Goal: Task Accomplishment & Management: Manage account settings

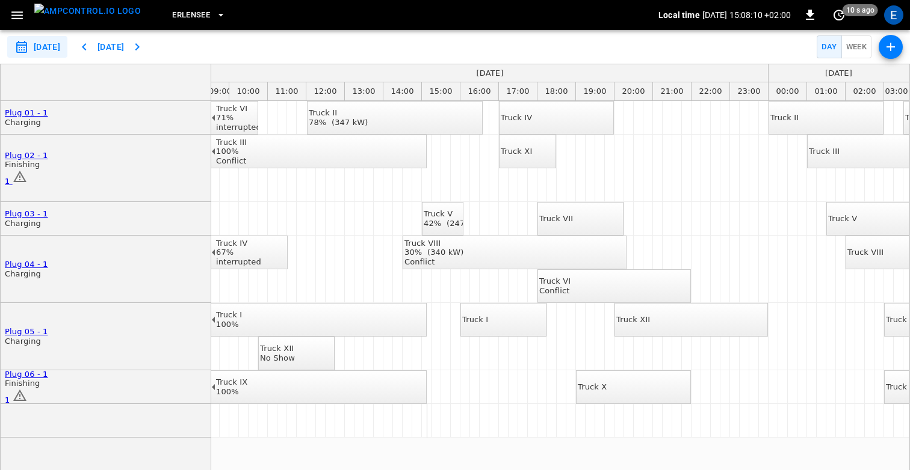
click at [15, 17] on icon "button" at bounding box center [17, 15] width 15 height 15
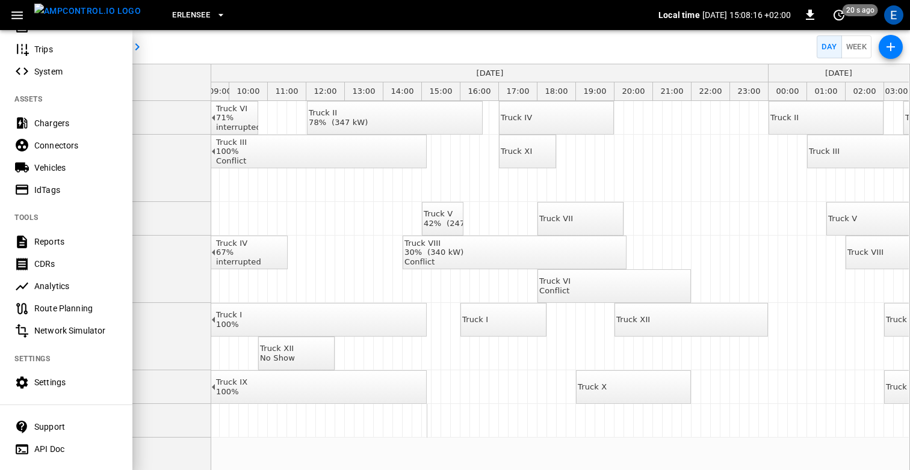
scroll to position [220, 0]
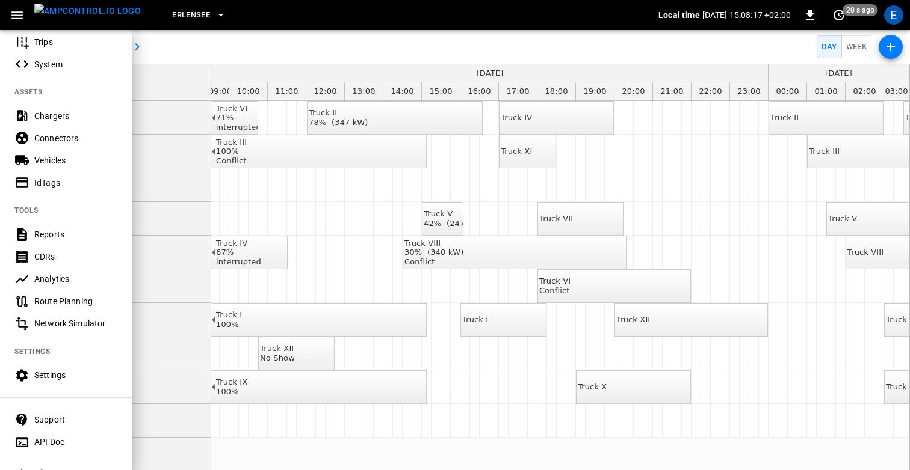
click at [78, 303] on div "Route Planning" at bounding box center [76, 301] width 84 height 12
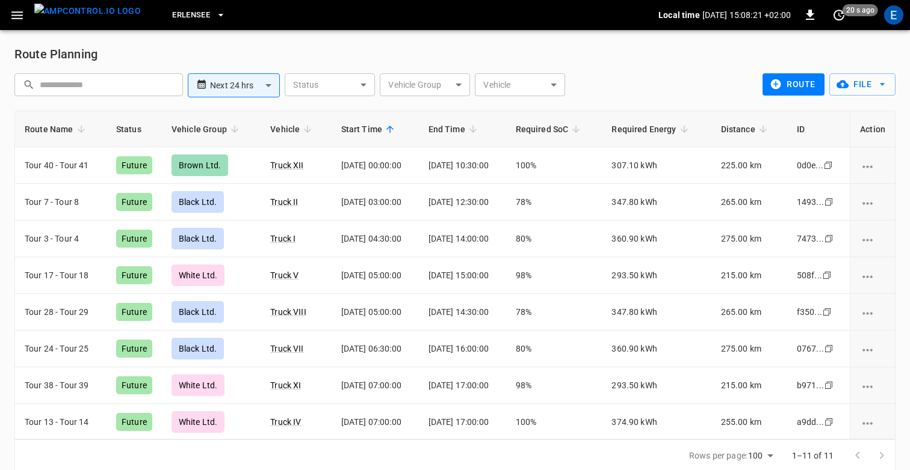
click at [638, 64] on div "**********" at bounding box center [454, 87] width 881 height 47
click at [879, 88] on icon "button" at bounding box center [882, 84] width 12 height 12
click at [843, 132] on li "Upload CSV File" at bounding box center [852, 130] width 94 height 20
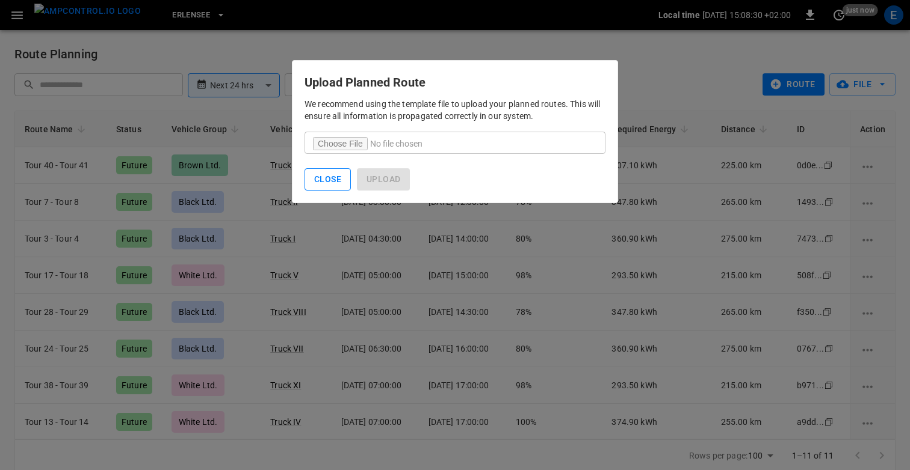
click at [318, 182] on button "Close" at bounding box center [327, 179] width 46 height 22
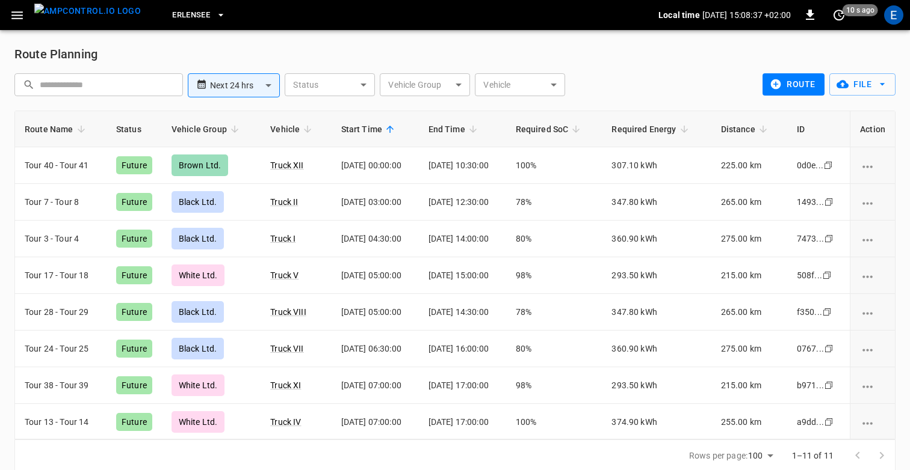
click at [17, 14] on icon "button" at bounding box center [16, 15] width 11 height 8
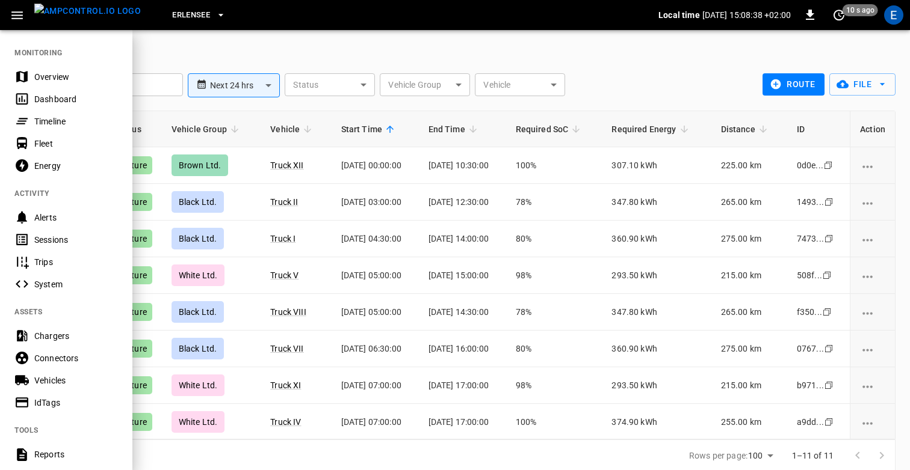
click at [269, 49] on div at bounding box center [455, 235] width 910 height 470
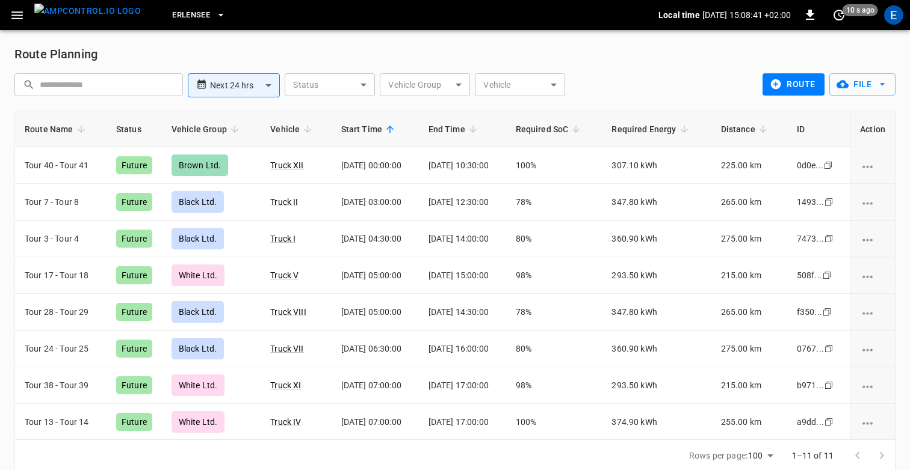
click at [14, 16] on icon "button" at bounding box center [17, 15] width 15 height 15
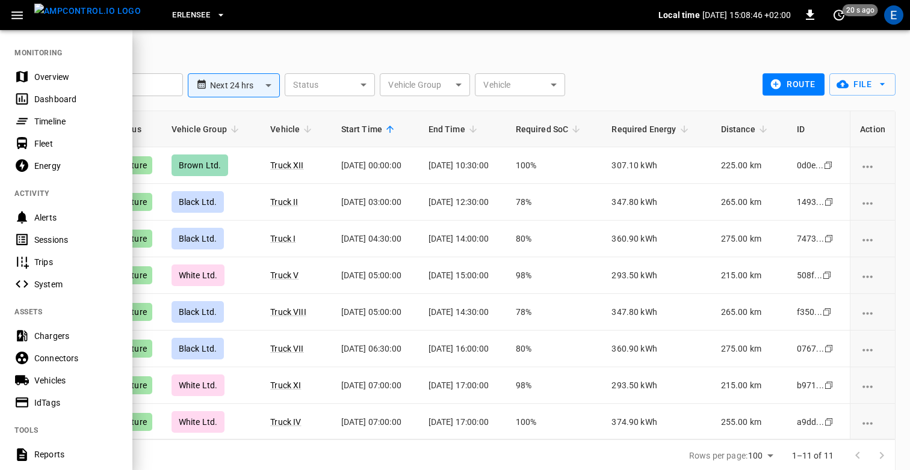
click at [61, 122] on div "Timeline" at bounding box center [76, 121] width 84 height 12
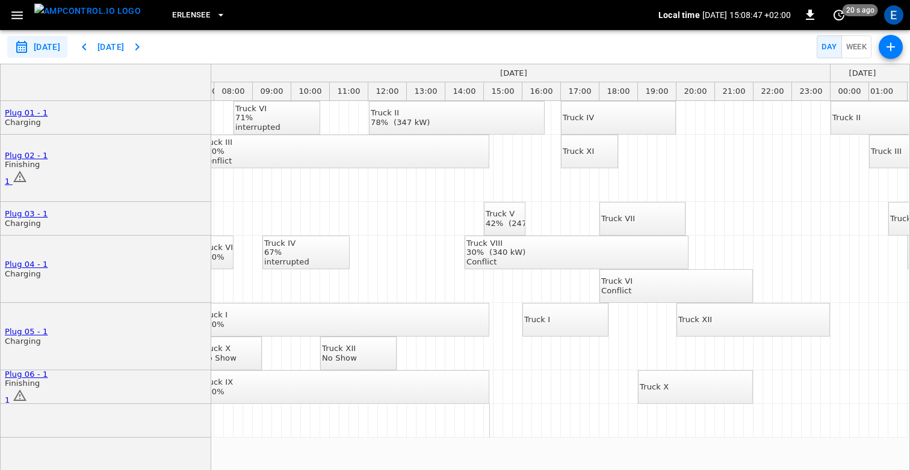
scroll to position [0, 335]
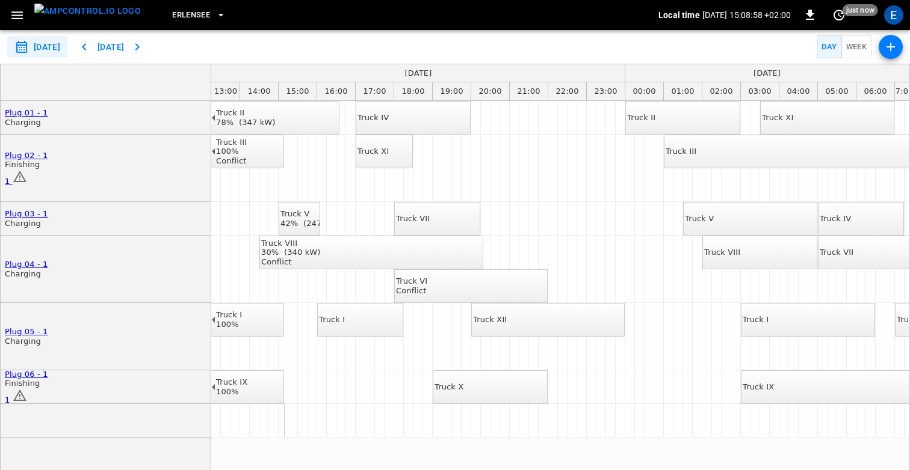
click at [389, 123] on div "Truck IV" at bounding box center [372, 118] width 31 height 10
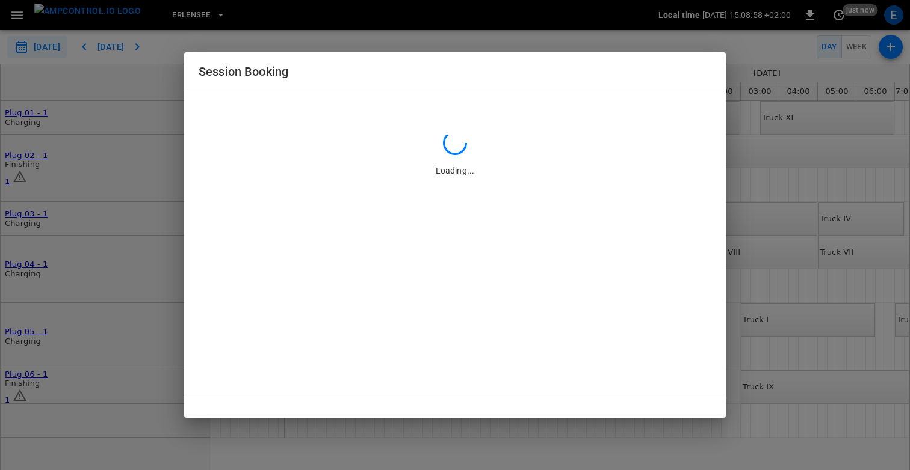
type input "**********"
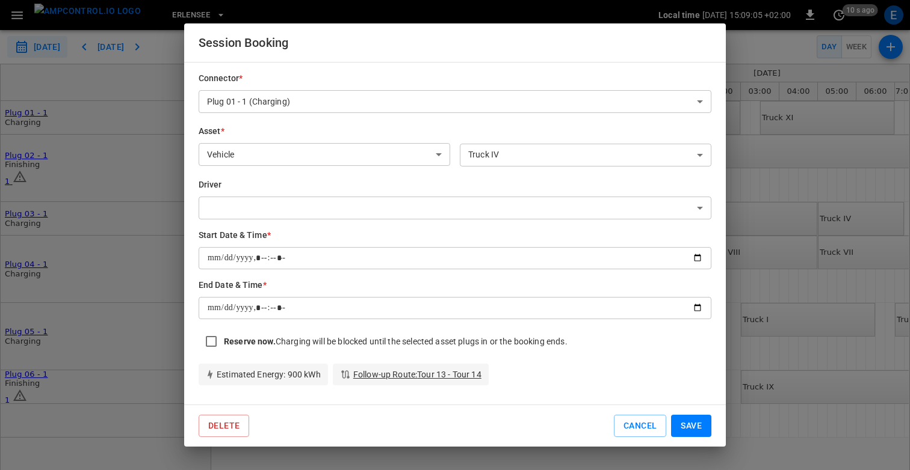
click at [331, 202] on body "**********" at bounding box center [455, 235] width 910 height 470
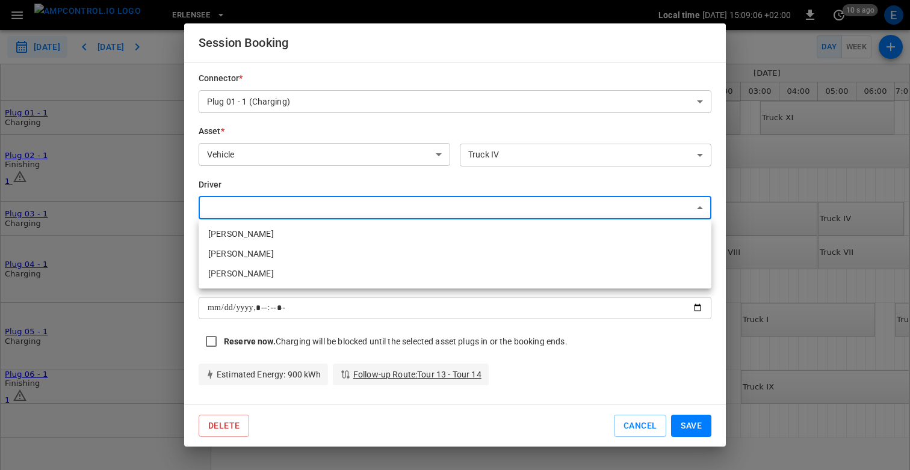
click at [280, 179] on div at bounding box center [455, 235] width 910 height 470
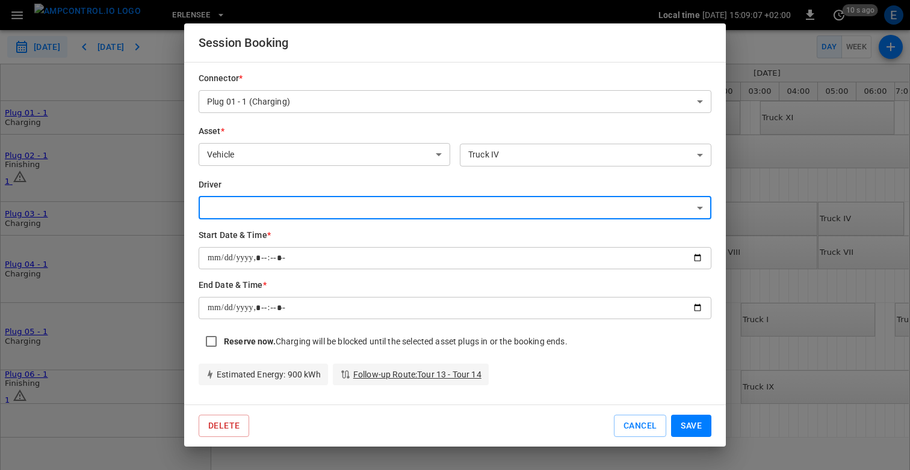
click at [268, 185] on h6 "Driver" at bounding box center [455, 185] width 512 height 13
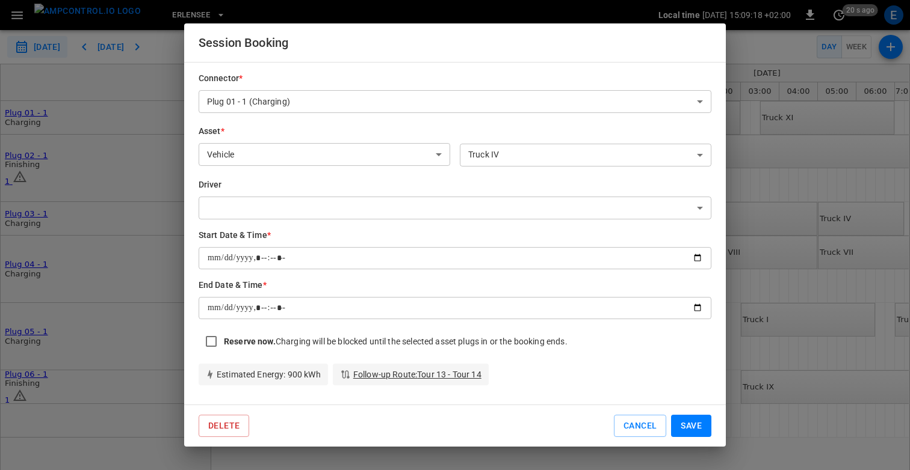
click at [692, 428] on button "Save" at bounding box center [691, 426] width 40 height 22
type input "**********"
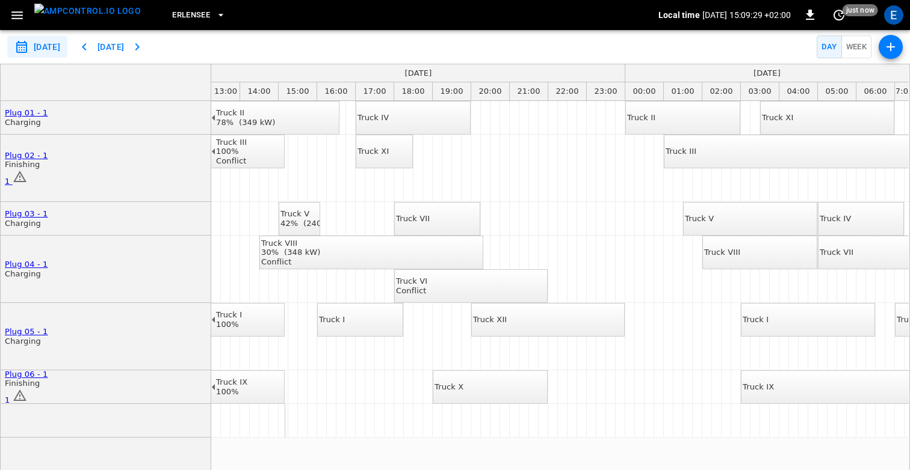
scroll to position [0, 526]
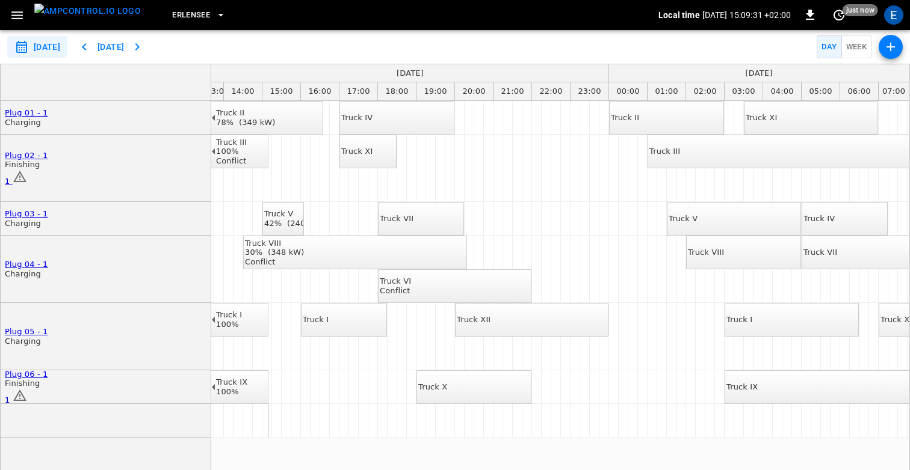
click at [884, 48] on icon "button" at bounding box center [890, 47] width 14 height 14
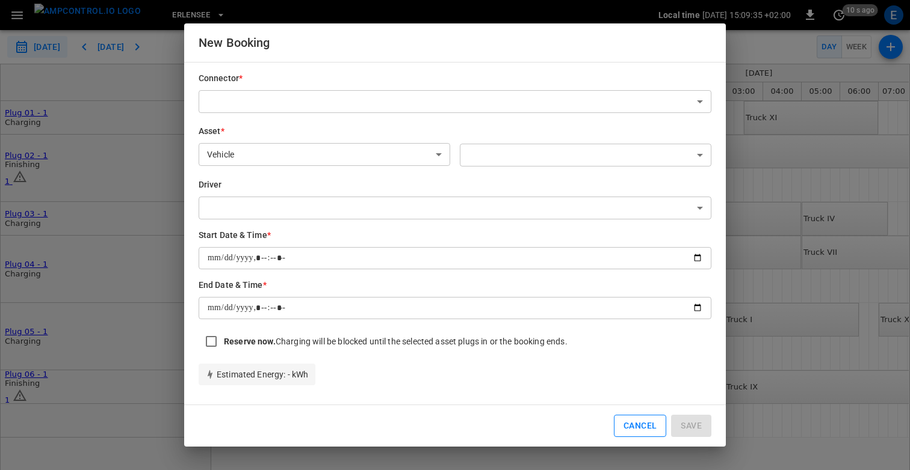
click at [637, 432] on button "Cancel" at bounding box center [640, 426] width 52 height 22
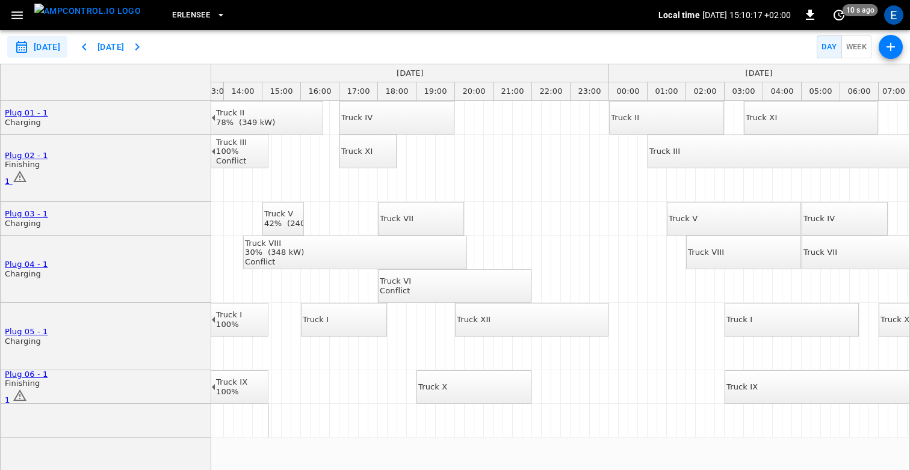
click at [20, 16] on icon "button" at bounding box center [17, 15] width 15 height 15
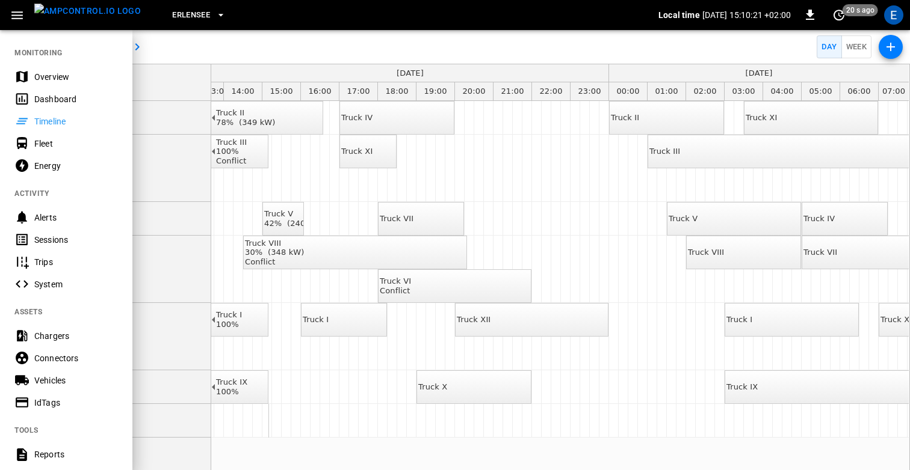
click at [20, 16] on icon "button" at bounding box center [17, 15] width 15 height 15
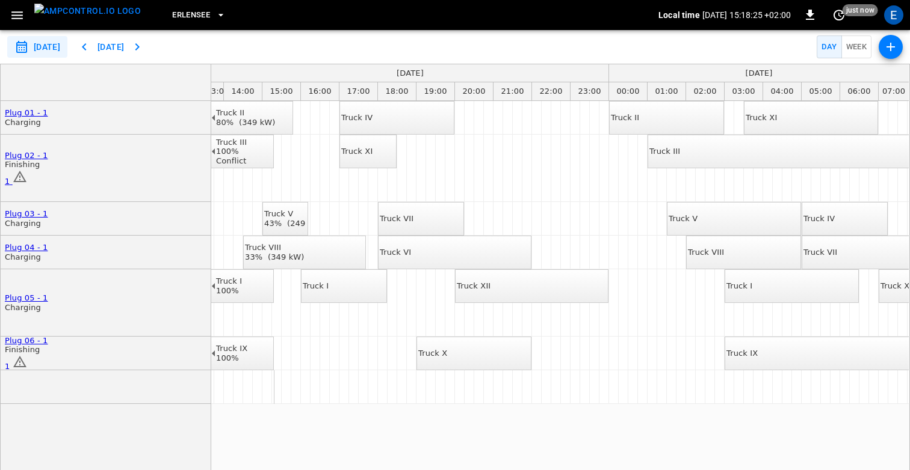
click at [473, 44] on div "**********" at bounding box center [455, 47] width 910 height 34
click at [899, 10] on div "E" at bounding box center [893, 14] width 19 height 19
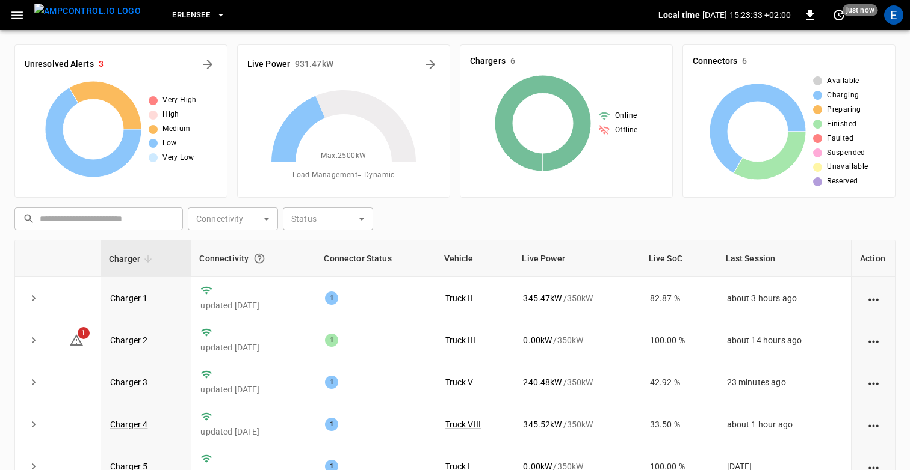
click at [301, 25] on div "Erlensee" at bounding box center [404, 15] width 508 height 28
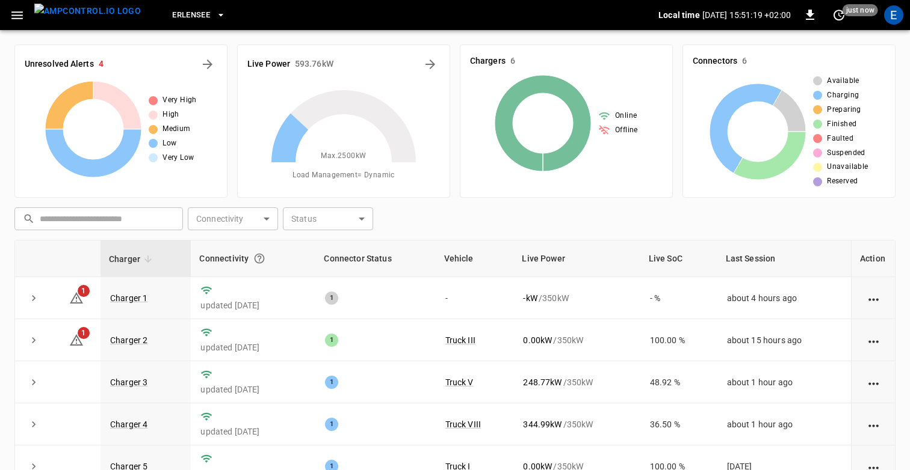
click at [16, 10] on icon "button" at bounding box center [17, 15] width 15 height 15
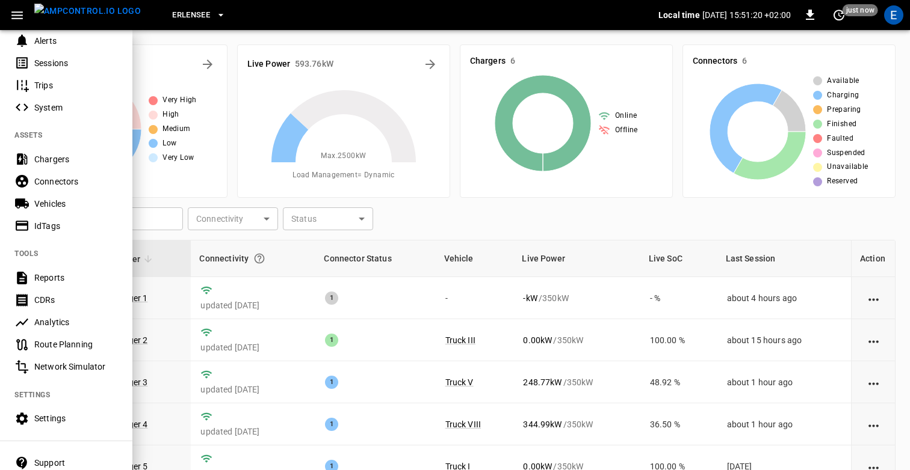
scroll to position [239, 0]
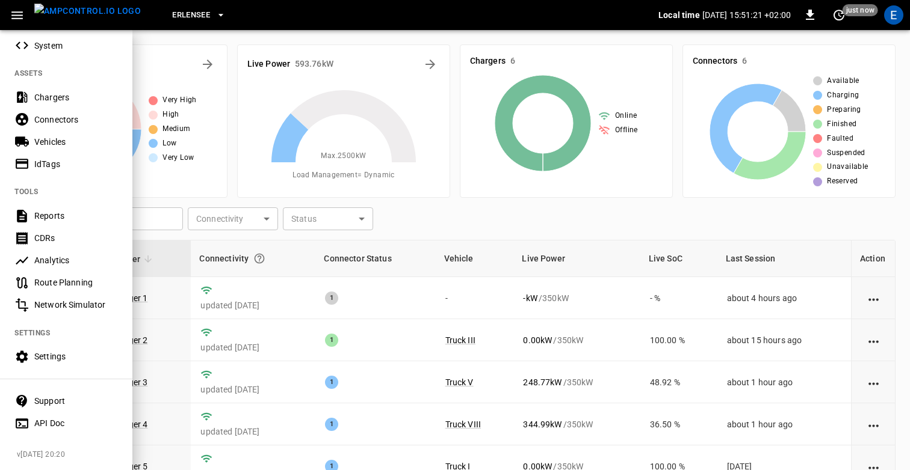
click at [45, 354] on div "Settings" at bounding box center [76, 357] width 84 height 12
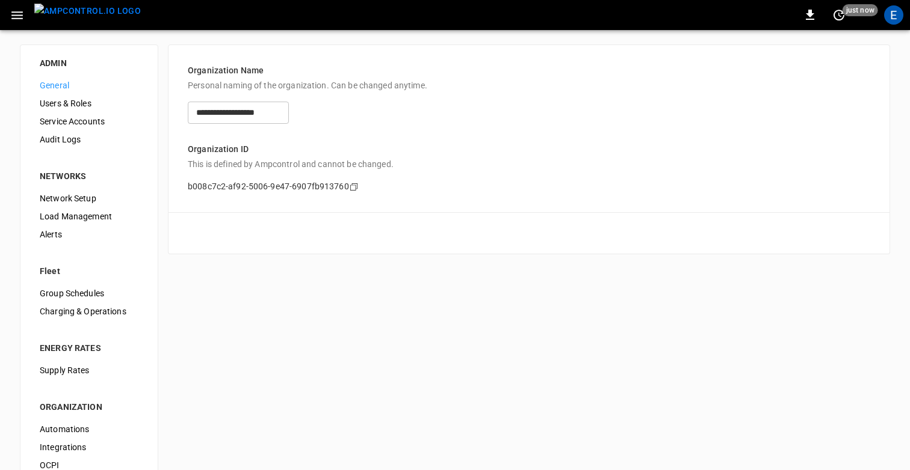
click at [84, 125] on span "Service Accounts" at bounding box center [89, 121] width 99 height 13
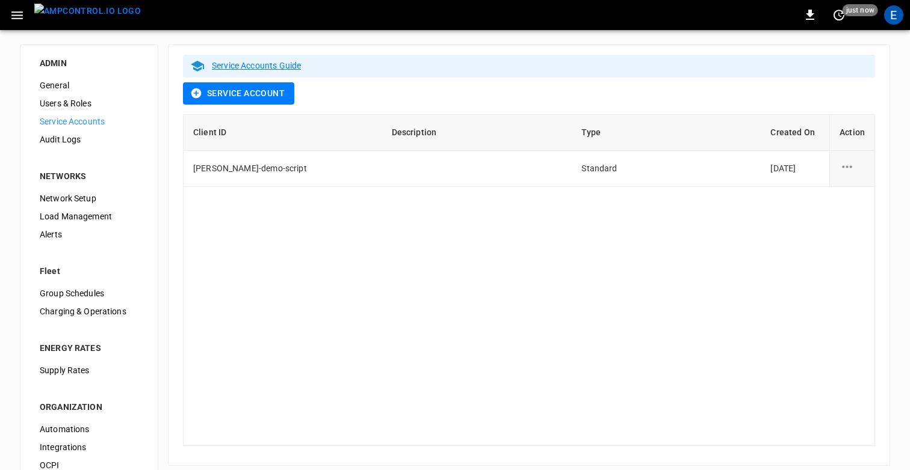
click at [84, 103] on span "Users & Roles" at bounding box center [89, 103] width 99 height 13
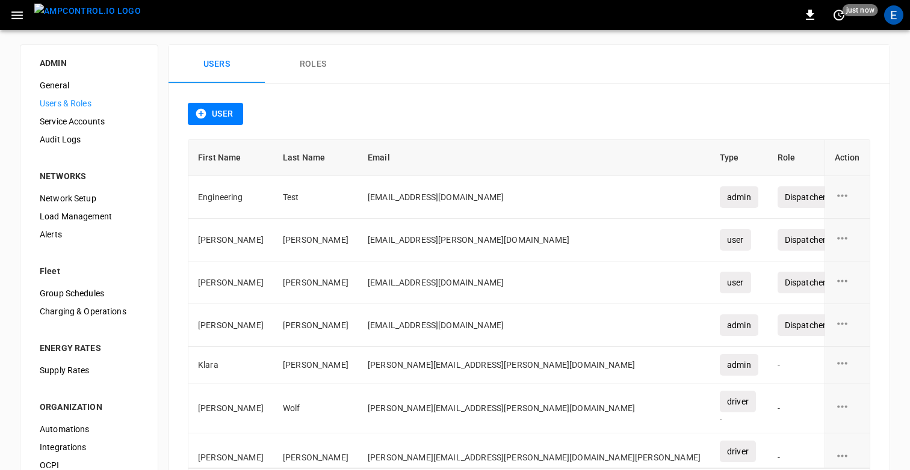
click at [85, 138] on span "Audit Logs" at bounding box center [89, 140] width 99 height 13
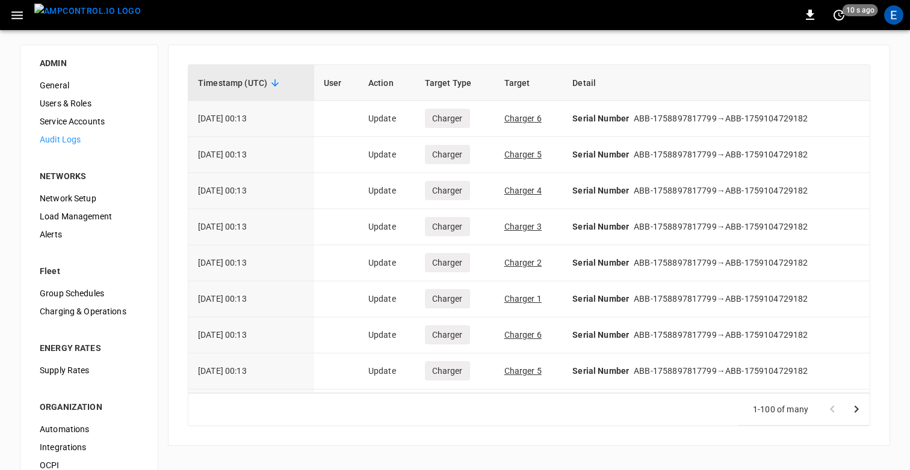
click at [73, 122] on span "Service Accounts" at bounding box center [89, 121] width 99 height 13
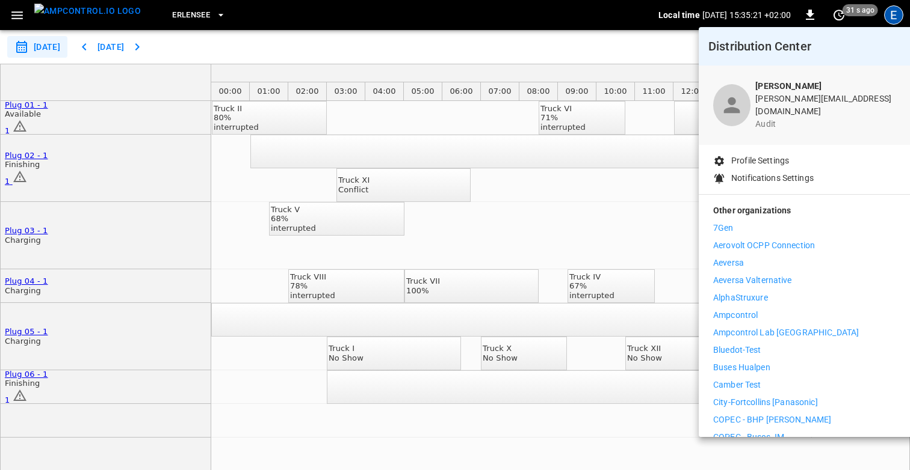
scroll to position [0, 526]
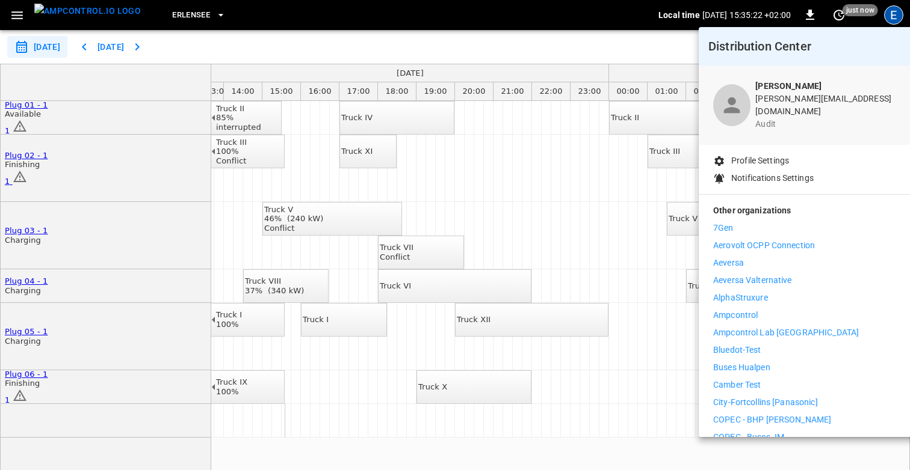
click at [528, 38] on div at bounding box center [455, 235] width 910 height 470
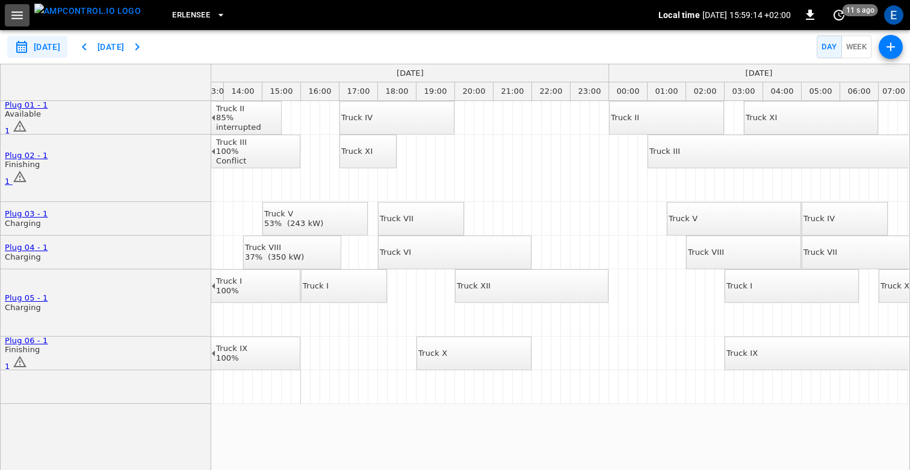
click at [14, 18] on icon "button" at bounding box center [16, 15] width 11 height 8
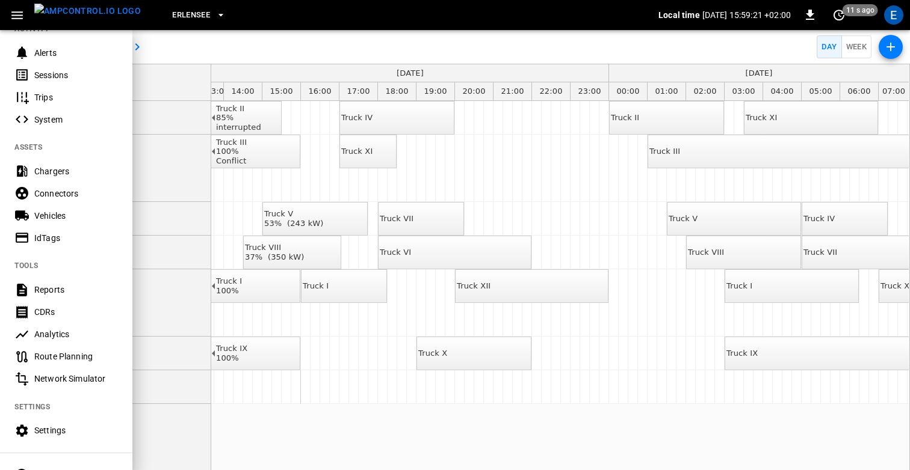
scroll to position [201, 0]
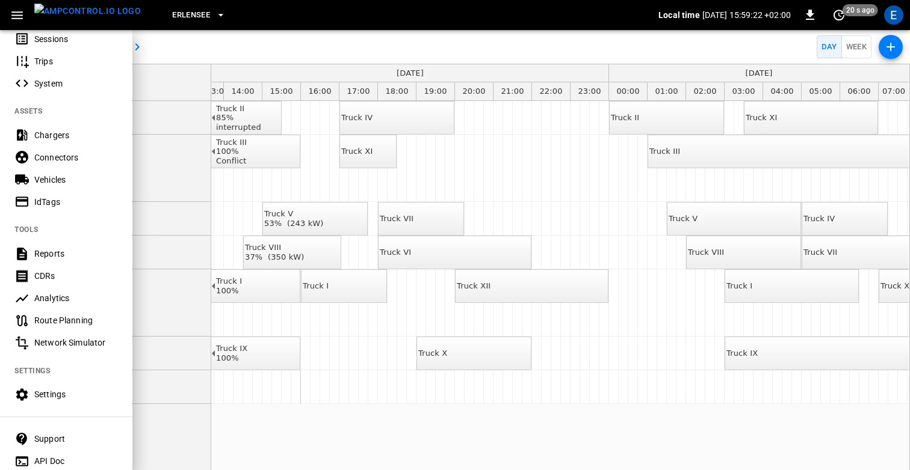
click at [49, 391] on div "Settings" at bounding box center [76, 395] width 84 height 12
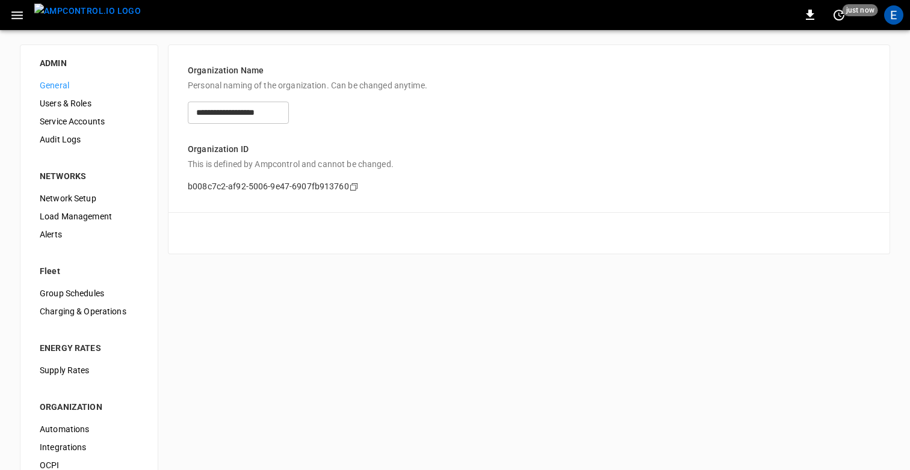
click at [75, 106] on span "Users & Roles" at bounding box center [89, 103] width 99 height 13
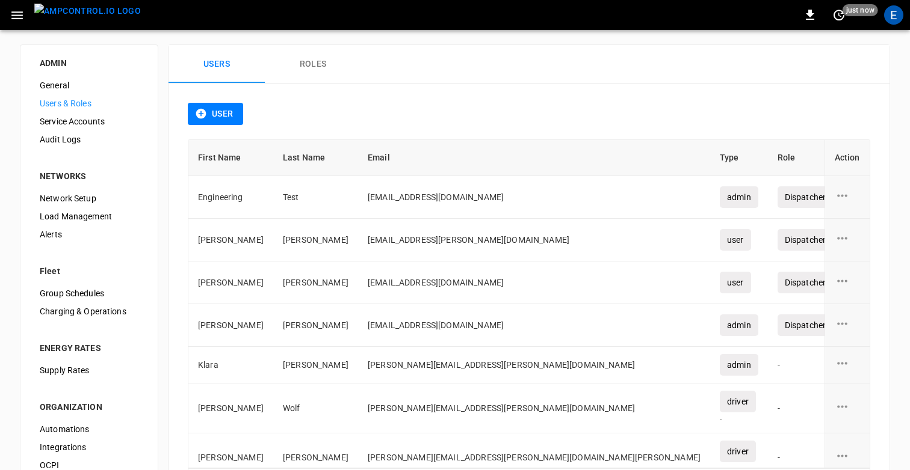
click at [307, 62] on button "Roles" at bounding box center [313, 64] width 96 height 38
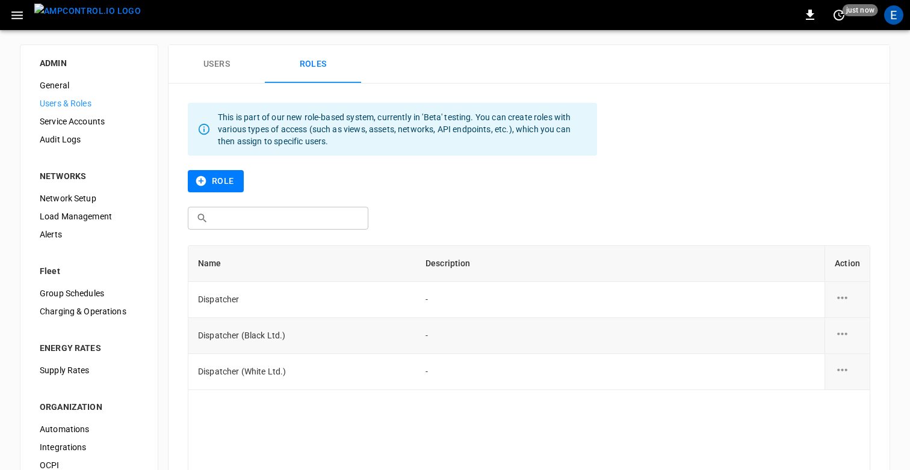
click at [842, 333] on icon "role action options" at bounding box center [842, 334] width 10 height 2
click at [857, 343] on li "Edit" at bounding box center [856, 341] width 43 height 20
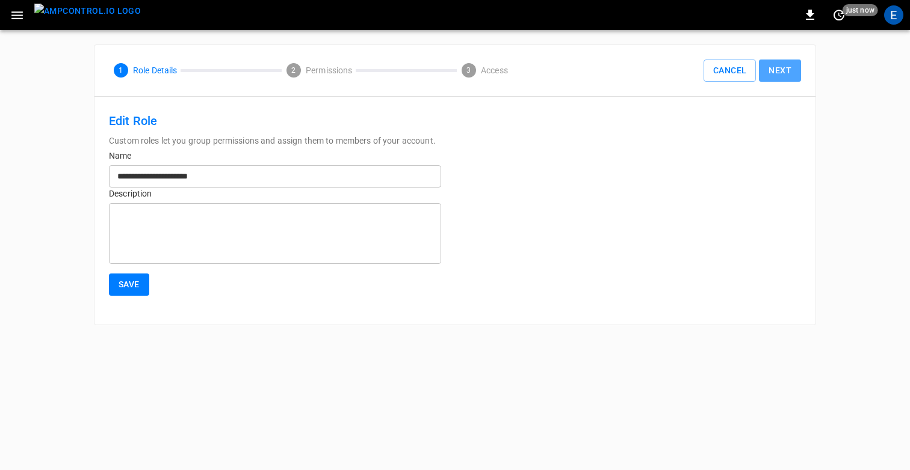
click at [778, 66] on button "Next" at bounding box center [780, 71] width 42 height 22
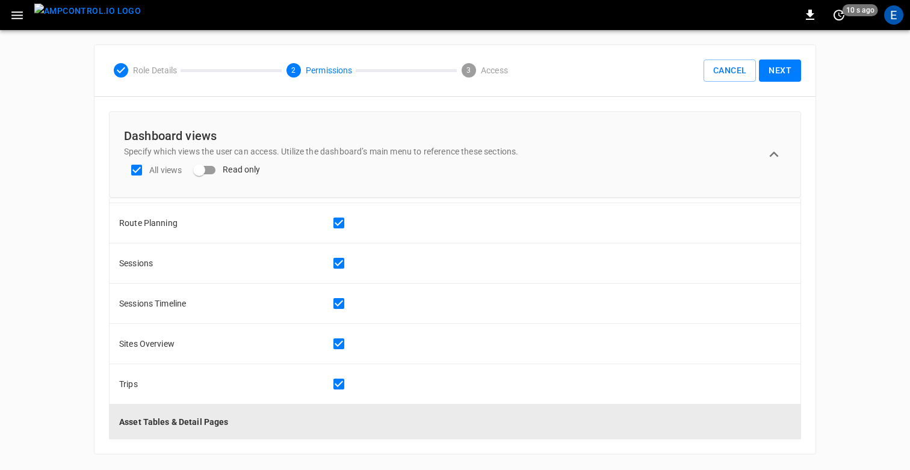
scroll to position [55, 0]
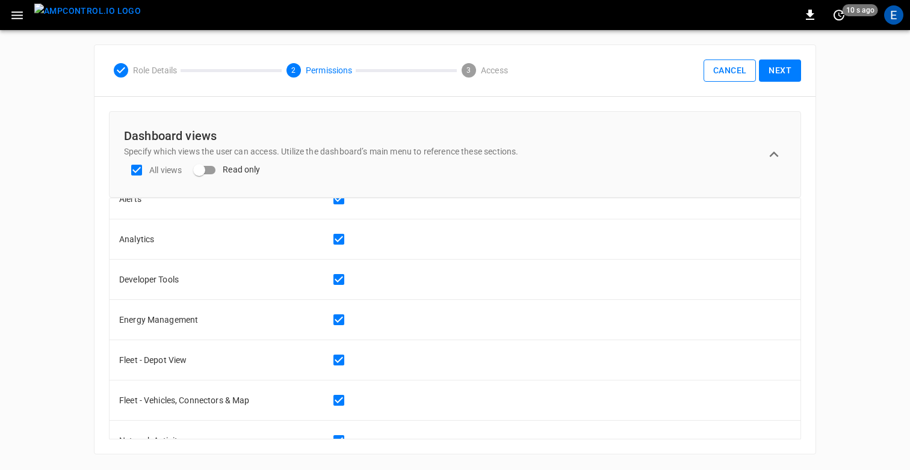
click at [727, 66] on button "Cancel" at bounding box center [729, 71] width 52 height 22
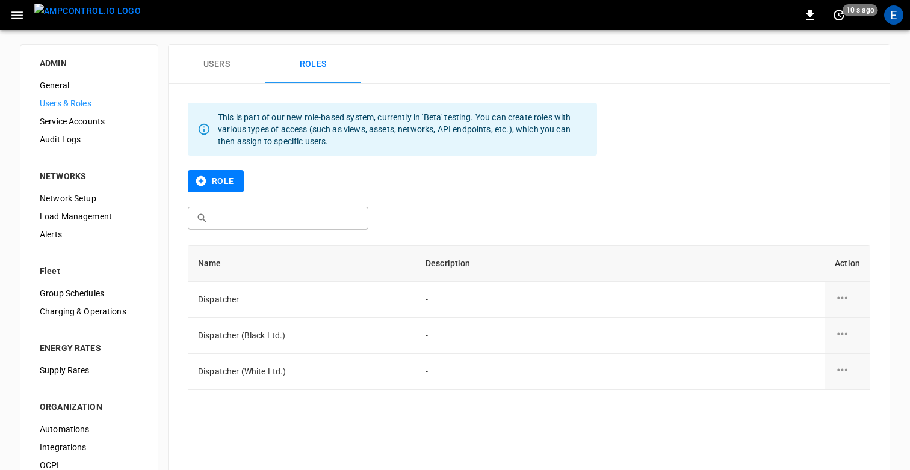
click at [227, 183] on button "Role" at bounding box center [216, 181] width 56 height 22
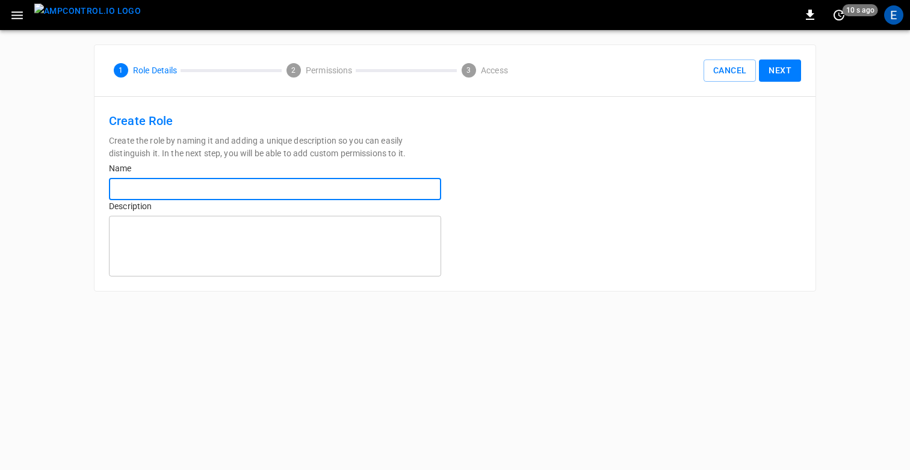
click at [237, 200] on input "text" at bounding box center [275, 189] width 332 height 22
click at [131, 191] on input "**********" at bounding box center [275, 189] width 332 height 22
type input "**********"
click at [245, 259] on textarea at bounding box center [274, 246] width 315 height 51
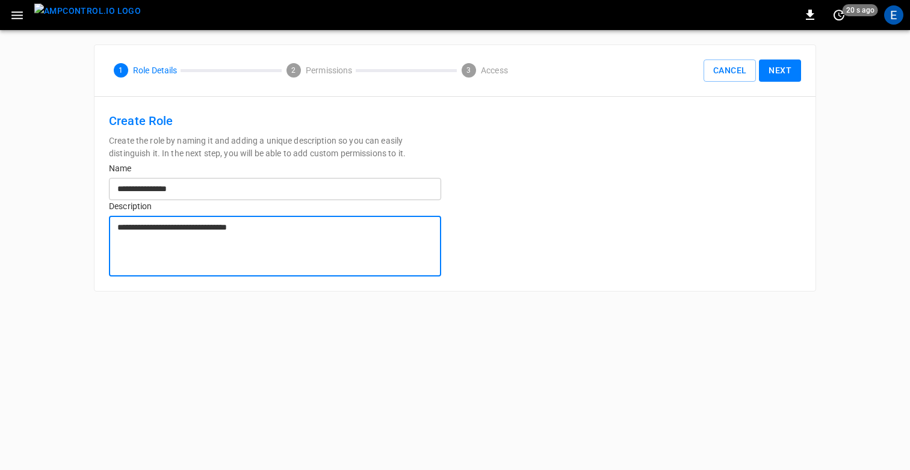
type textarea "**********"
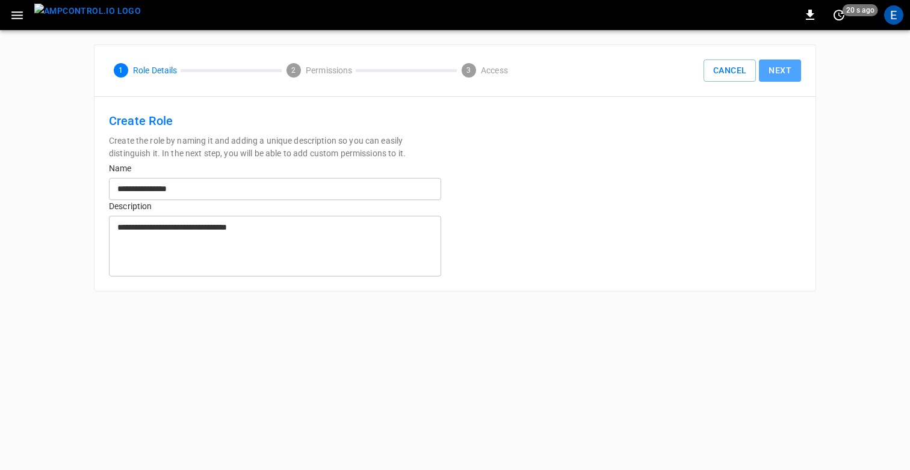
click at [788, 72] on button "Next" at bounding box center [780, 71] width 42 height 22
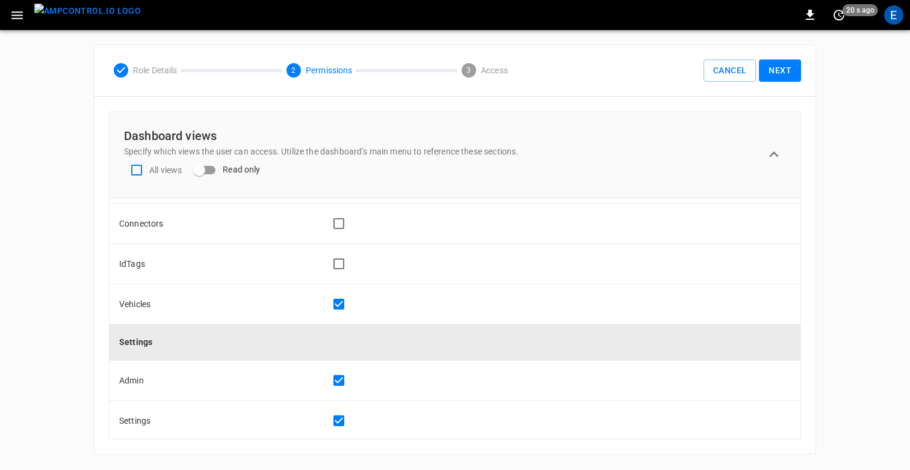
scroll to position [674, 0]
click at [786, 72] on button "Next" at bounding box center [780, 71] width 42 height 22
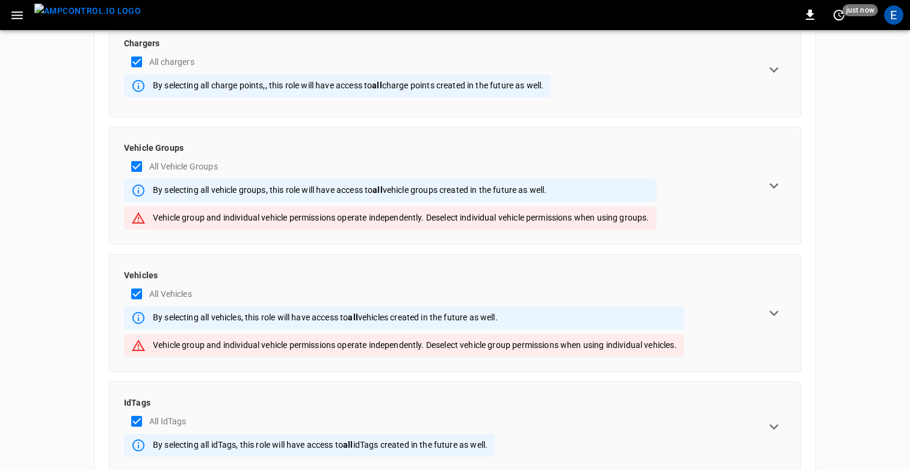
scroll to position [236, 0]
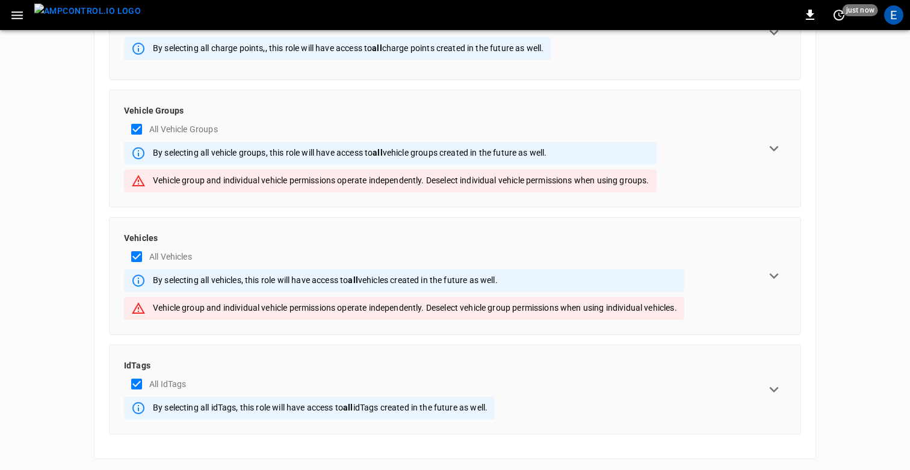
click at [777, 270] on icon "expand row" at bounding box center [774, 276] width 18 height 18
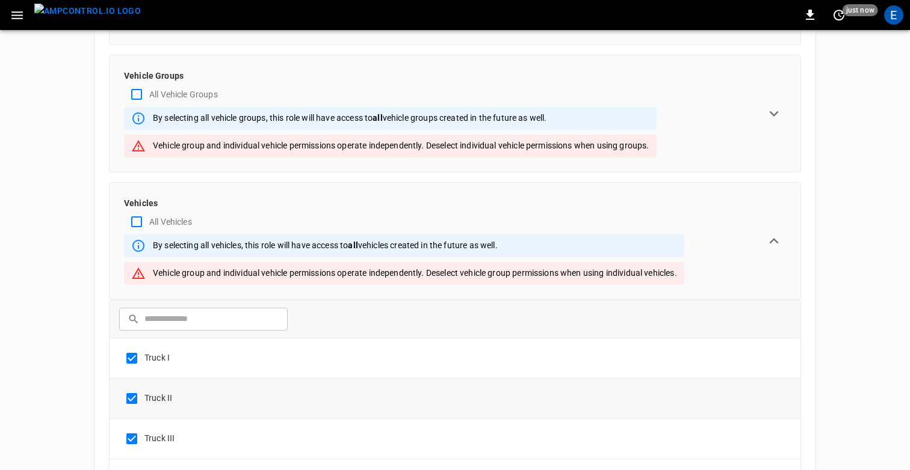
scroll to position [0, 0]
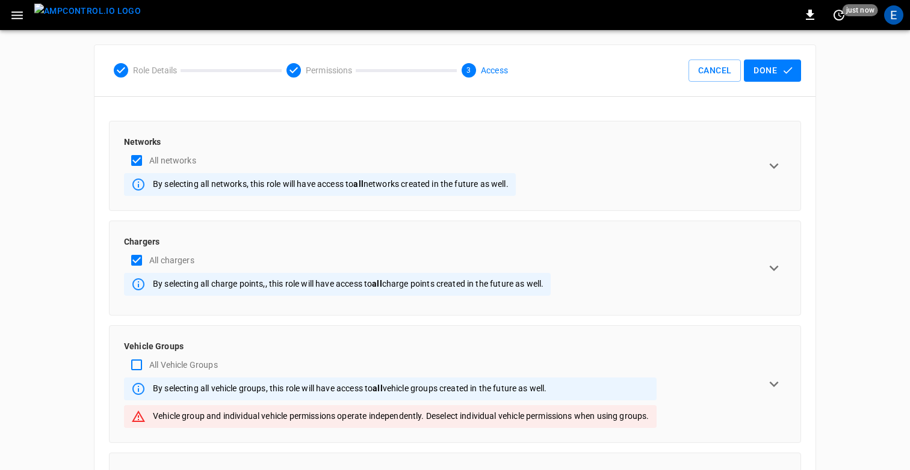
click at [771, 69] on button "Done" at bounding box center [771, 71] width 57 height 22
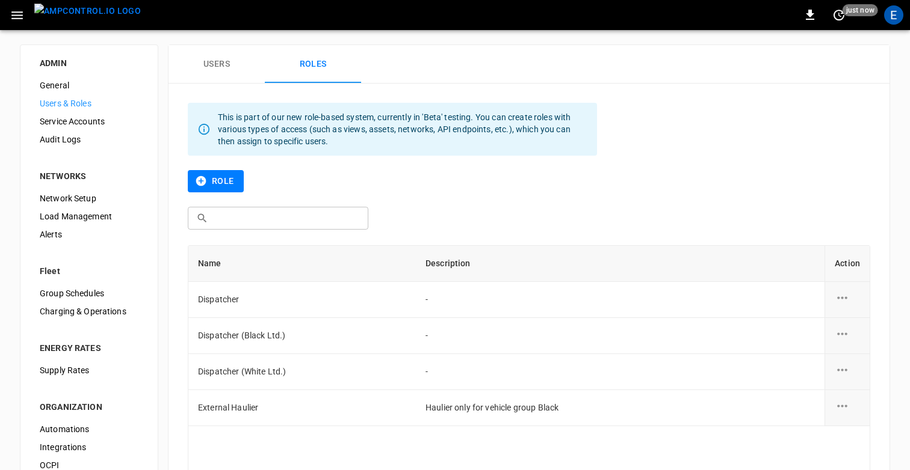
click at [226, 66] on button "Users" at bounding box center [216, 64] width 96 height 38
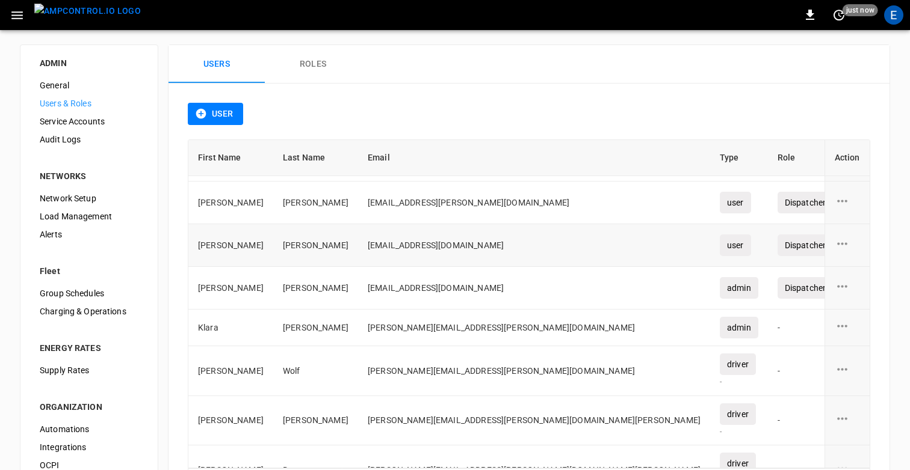
scroll to position [100, 0]
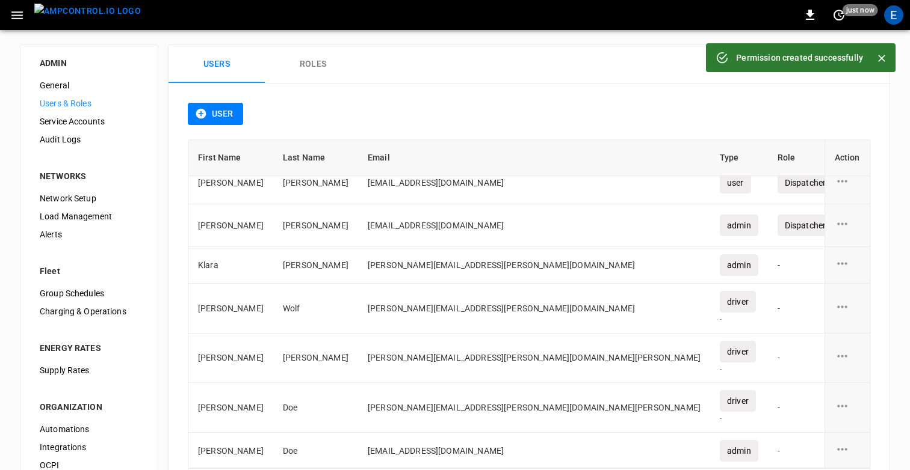
click at [897, 25] on div "E" at bounding box center [893, 15] width 23 height 23
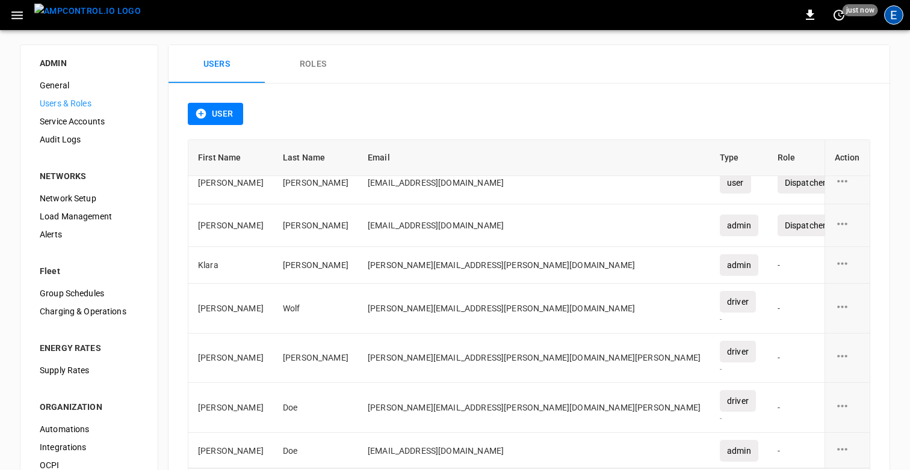
click at [894, 14] on div "E" at bounding box center [893, 14] width 19 height 19
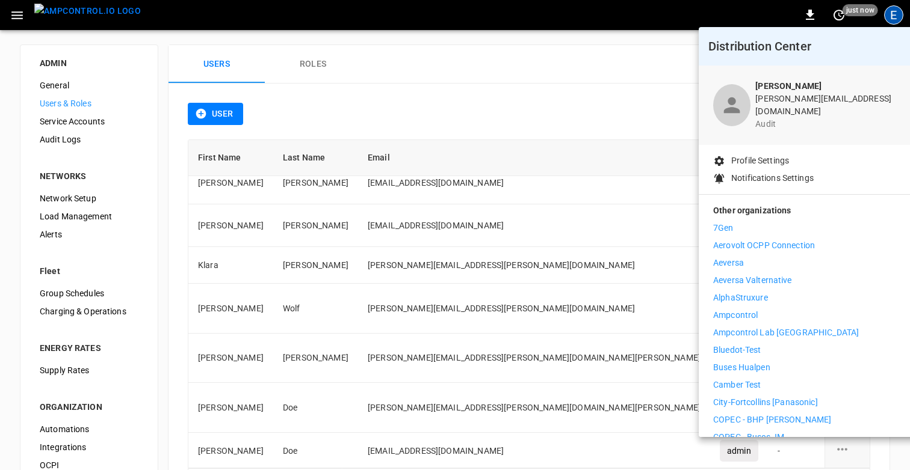
click at [894, 14] on div at bounding box center [455, 235] width 910 height 470
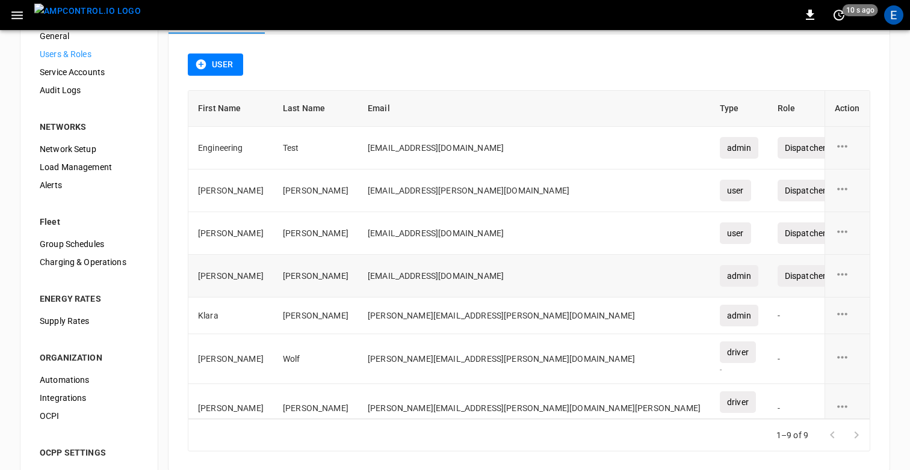
scroll to position [0, 0]
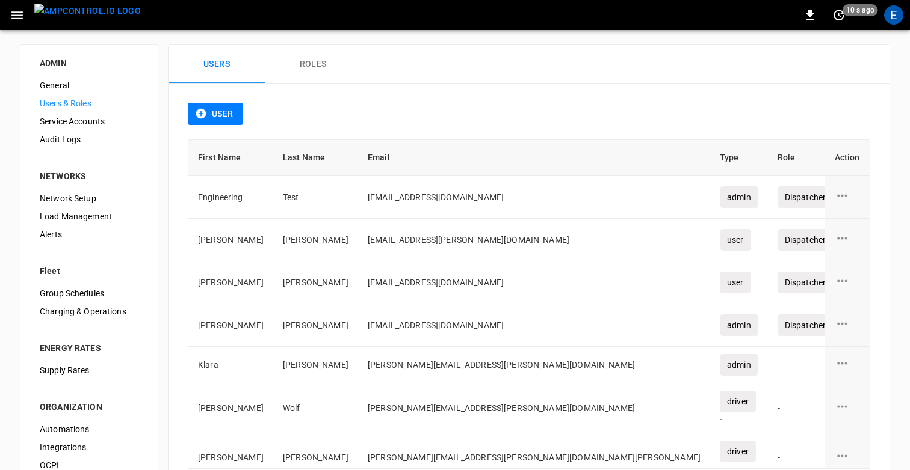
click at [448, 47] on div "Users Roles" at bounding box center [528, 64] width 721 height 38
